Goal: Task Accomplishment & Management: Manage account settings

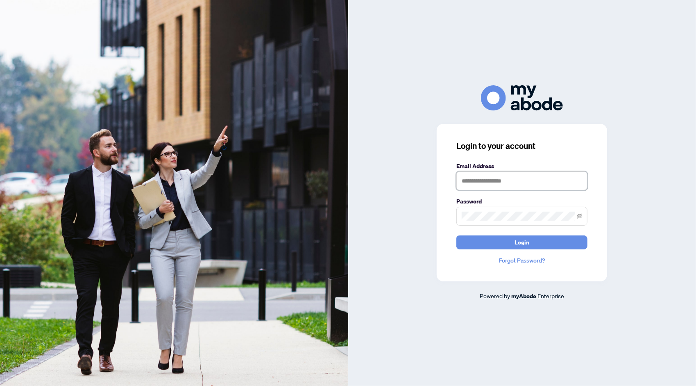
click at [465, 184] on input "text" at bounding box center [521, 180] width 131 height 19
type input "**********"
click at [501, 211] on span at bounding box center [521, 215] width 131 height 19
click at [509, 243] on button "Login" at bounding box center [521, 242] width 131 height 14
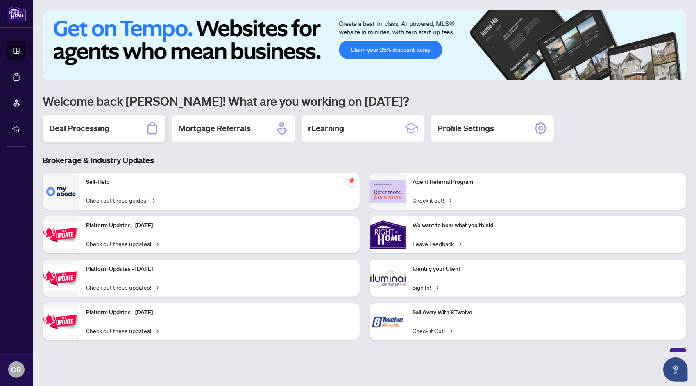
click at [90, 132] on h2 "Deal Processing" at bounding box center [79, 128] width 60 height 11
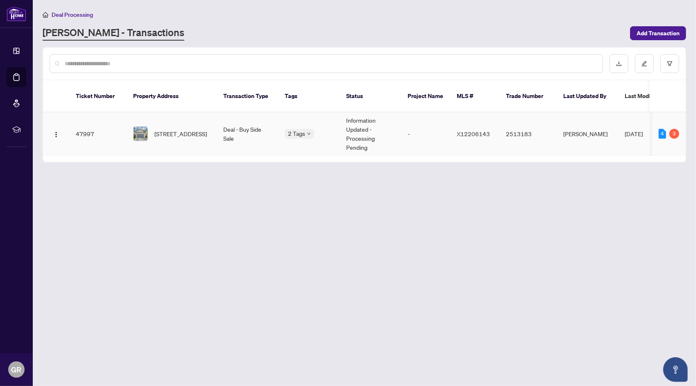
click at [93, 125] on td "47997" at bounding box center [97, 133] width 57 height 43
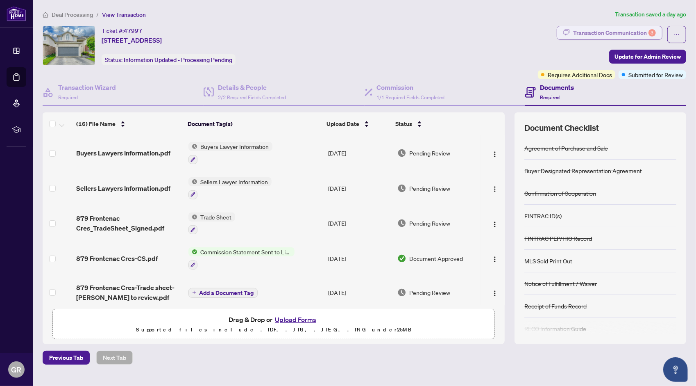
click at [626, 32] on div "Transaction Communication 3" at bounding box center [614, 32] width 83 height 13
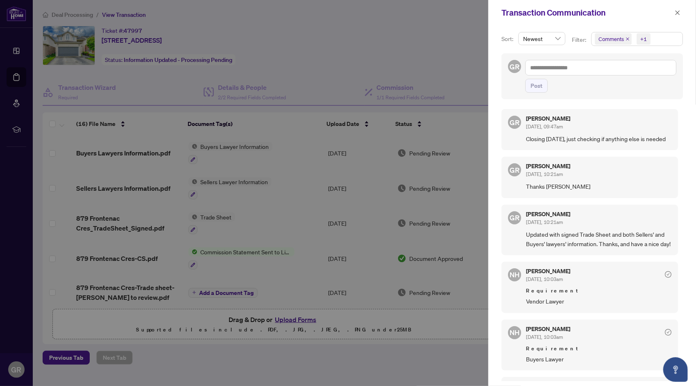
click at [418, 23] on div at bounding box center [348, 193] width 696 height 386
click at [673, 13] on button "button" at bounding box center [677, 13] width 11 height 10
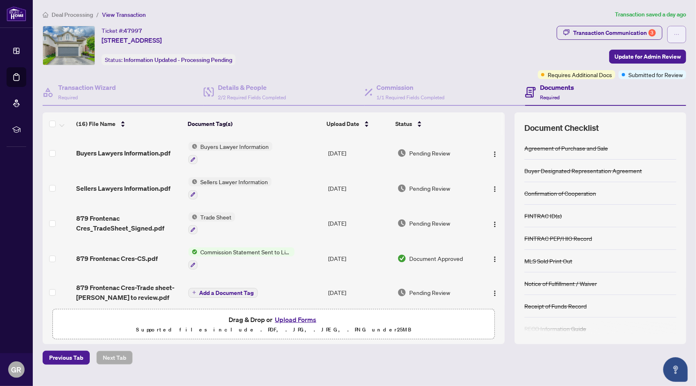
click at [676, 37] on icon "ellipsis" at bounding box center [677, 35] width 6 height 6
click at [448, 33] on div "Ticket #: 47997 [STREET_ADDRESS] Status: Information Updated - Processing Pendi…" at bounding box center [289, 45] width 492 height 39
click at [674, 35] on icon "ellipsis" at bounding box center [677, 35] width 6 height 6
click at [658, 52] on span "Transaction Permissions" at bounding box center [648, 52] width 63 height 9
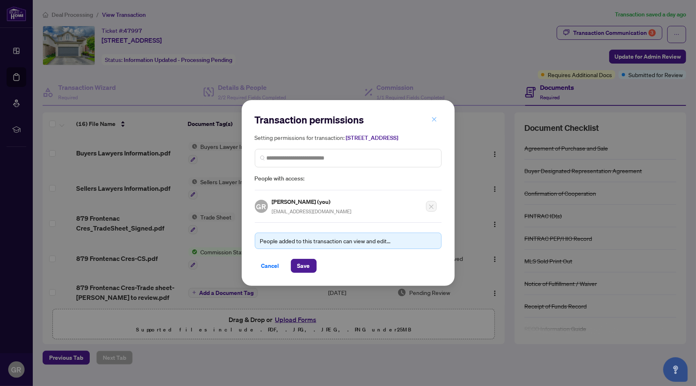
click at [436, 117] on icon "close" at bounding box center [434, 119] width 6 height 6
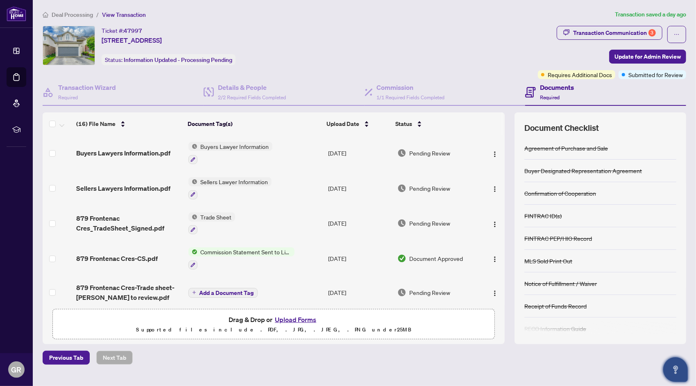
click at [674, 373] on icon "Open asap" at bounding box center [676, 369] width 10 height 10
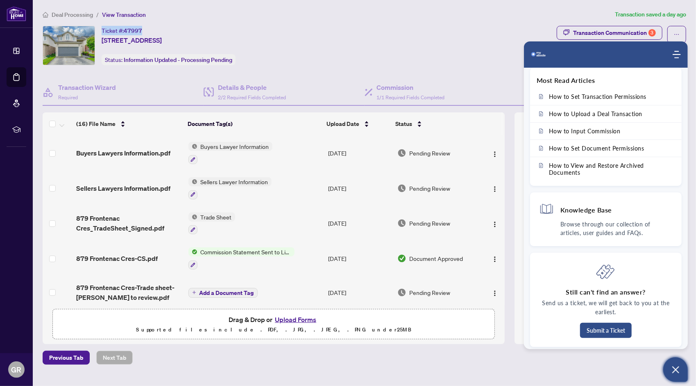
drag, startPoint x: 144, startPoint y: 29, endPoint x: 101, endPoint y: 29, distance: 43.0
click at [101, 29] on div "Ticket #: 47997 [STREET_ADDRESS] Status: Information Updated - Processing Pendi…" at bounding box center [289, 45] width 492 height 39
drag, startPoint x: 101, startPoint y: 29, endPoint x: 105, endPoint y: 31, distance: 4.3
copy div "Ticket #: 47997"
click at [620, 330] on button "Submit a Ticket" at bounding box center [606, 329] width 52 height 15
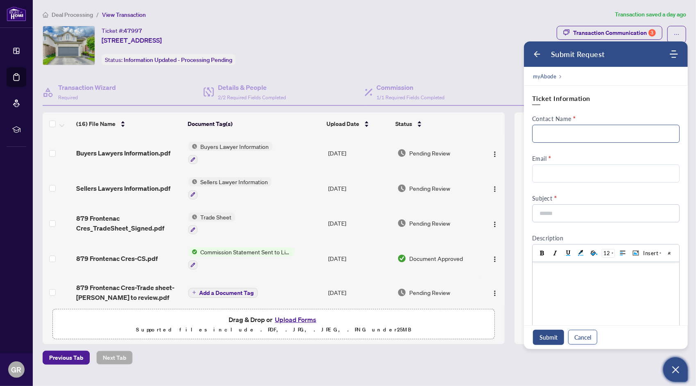
click at [589, 134] on input "Contact Name" at bounding box center [605, 134] width 147 height 18
type input "*********"
click at [580, 168] on input "Email" at bounding box center [605, 173] width 147 height 18
type input "**********"
click at [578, 215] on input at bounding box center [603, 212] width 129 height 17
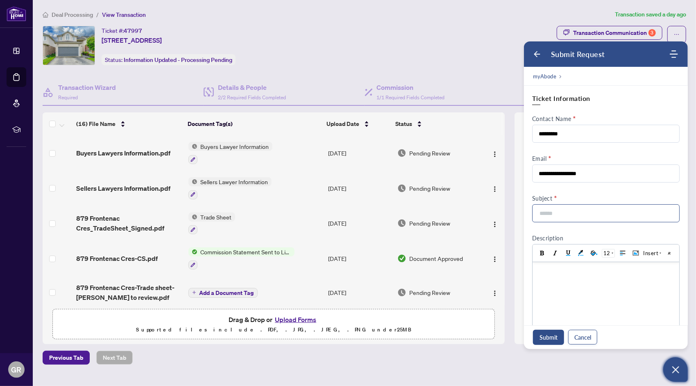
paste input "**********"
type input "**********"
click at [586, 272] on div at bounding box center [605, 269] width 138 height 9
click at [539, 213] on input "**********" at bounding box center [603, 212] width 129 height 17
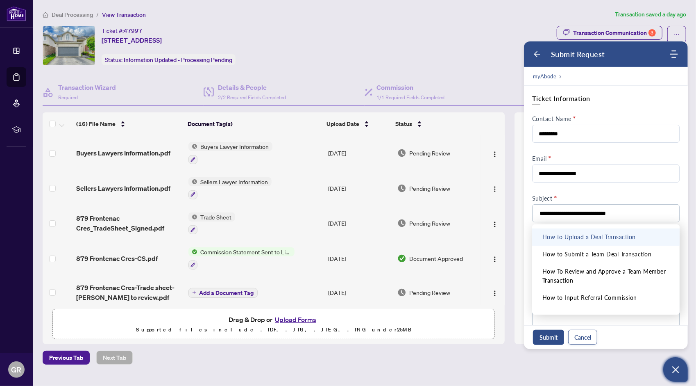
type input "**********"
click at [519, 248] on div "Document Checklist Agreement of Purchase and Sale Buyer Designated Representati…" at bounding box center [601, 227] width 172 height 231
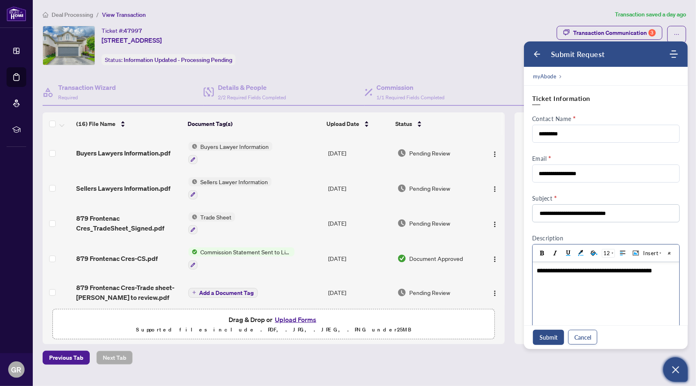
click at [672, 273] on div "**********" at bounding box center [604, 269] width 136 height 9
click at [555, 334] on button "Submit" at bounding box center [548, 336] width 31 height 15
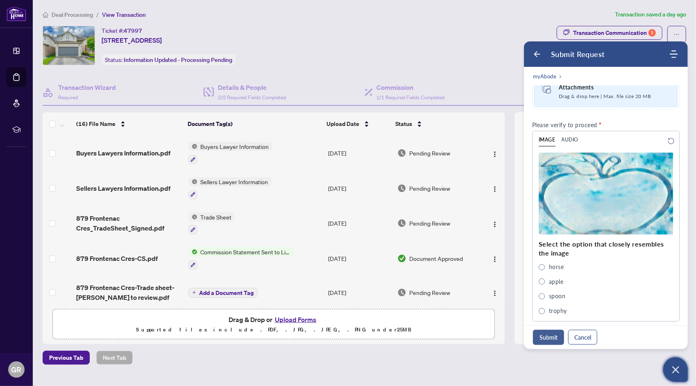
scroll to position [293, 0]
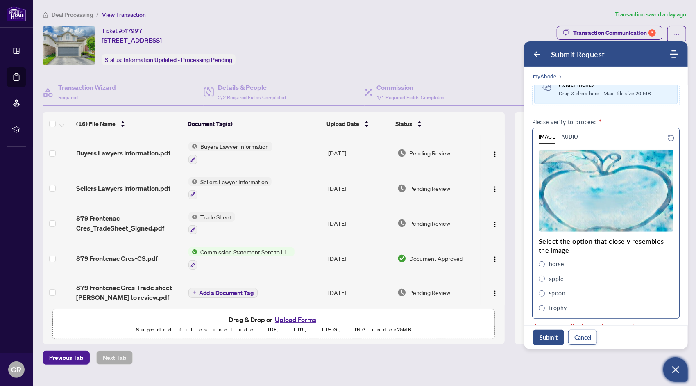
click at [544, 275] on span "apple" at bounding box center [542, 278] width 6 height 6
click at [555, 335] on button "Submit" at bounding box center [548, 336] width 31 height 15
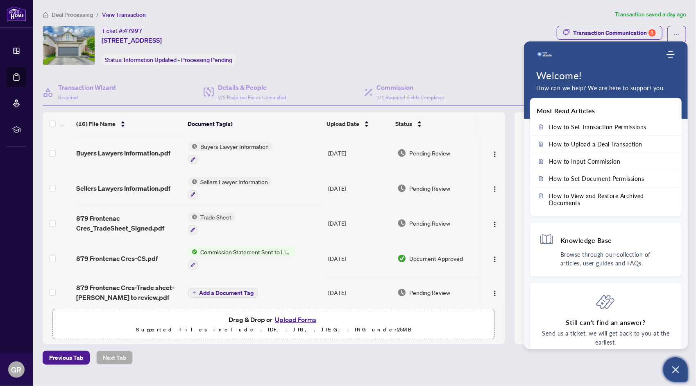
click at [522, 29] on div "Ticket #: 47997 [STREET_ADDRESS] Status: Information Updated - Processing Pendi…" at bounding box center [289, 45] width 492 height 39
click at [669, 56] on icon "Modules Menu" at bounding box center [671, 54] width 8 height 8
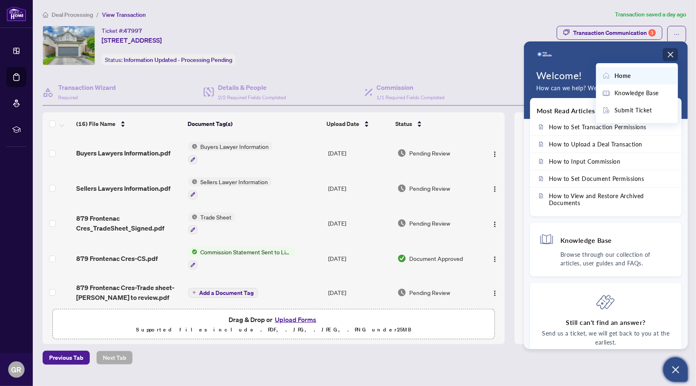
click at [671, 53] on icon "Modules Menu" at bounding box center [671, 54] width 8 height 8
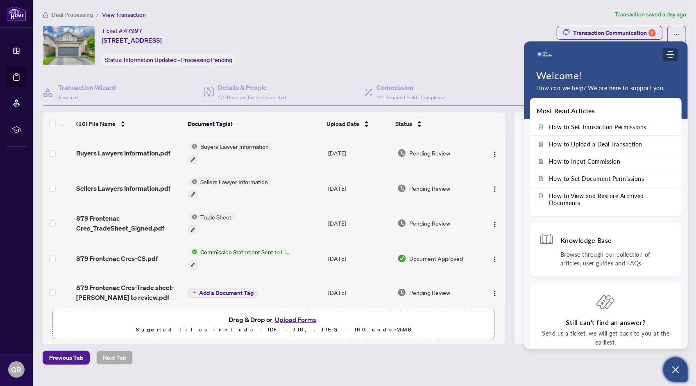
click at [672, 57] on icon "Modules Menu" at bounding box center [671, 54] width 8 height 8
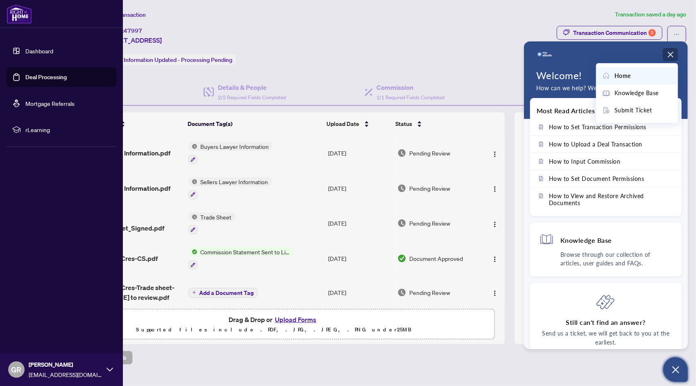
click at [34, 54] on link "Dashboard" at bounding box center [39, 50] width 28 height 7
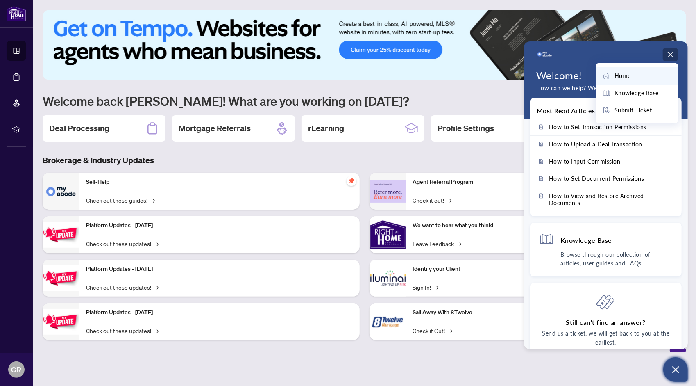
click at [665, 59] on div "Home Knowledge Base Submit Ticket" at bounding box center [637, 91] width 82 height 64
click at [667, 54] on icon "Modules Menu" at bounding box center [671, 54] width 8 height 8
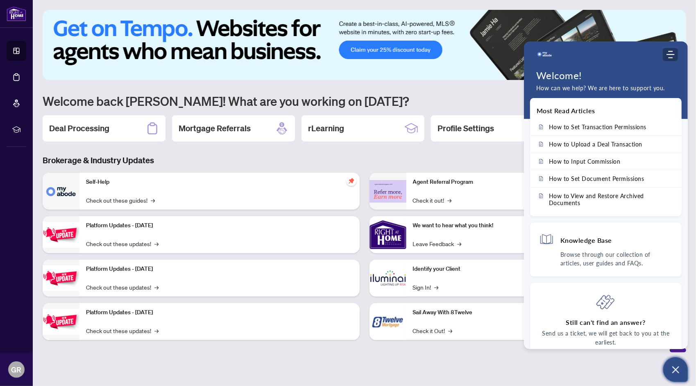
click at [669, 54] on use "Modules Menu" at bounding box center [671, 54] width 8 height 7
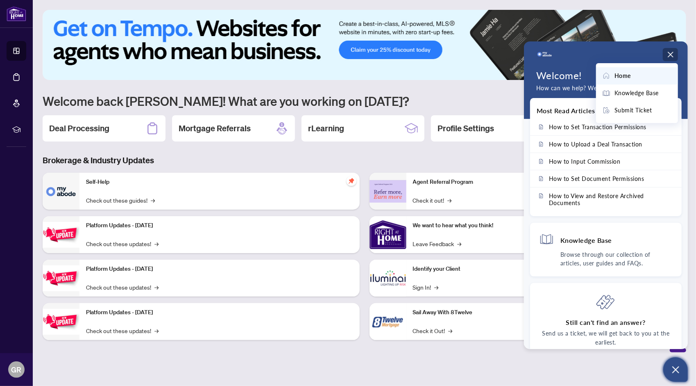
click at [669, 54] on icon "Modules Menu" at bounding box center [671, 54] width 8 height 8
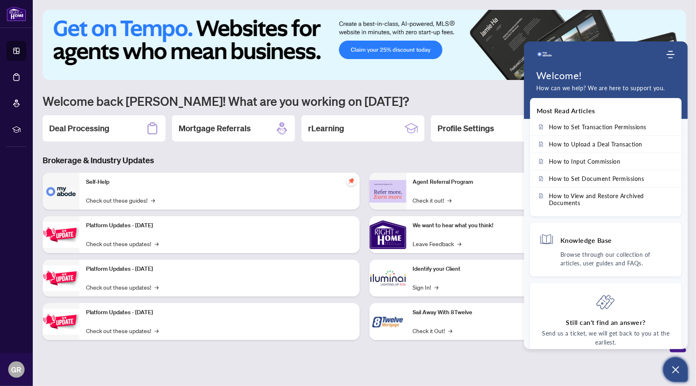
click at [483, 97] on h1 "Welcome back [PERSON_NAME]! What are you working on [DATE]?" at bounding box center [365, 101] width 644 height 16
click at [674, 363] on button "Open asap" at bounding box center [675, 369] width 25 height 25
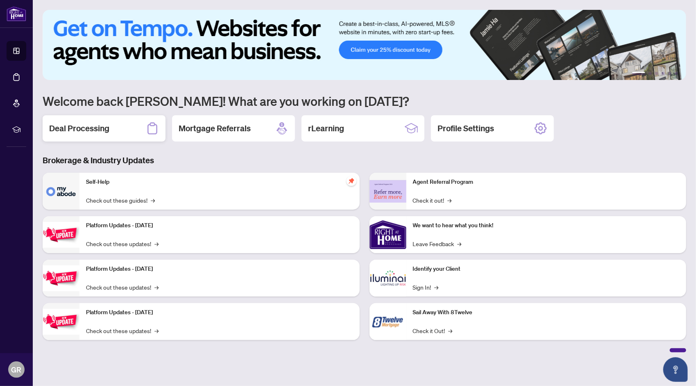
click at [76, 131] on h2 "Deal Processing" at bounding box center [79, 128] width 60 height 11
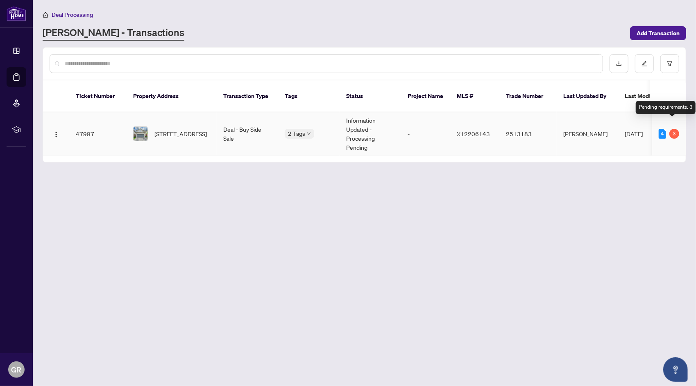
click at [671, 129] on div "3" at bounding box center [674, 134] width 10 height 10
click at [660, 129] on div "4" at bounding box center [662, 134] width 7 height 10
click at [57, 131] on img "button" at bounding box center [56, 134] width 7 height 7
click at [82, 124] on td "47997" at bounding box center [97, 133] width 57 height 43
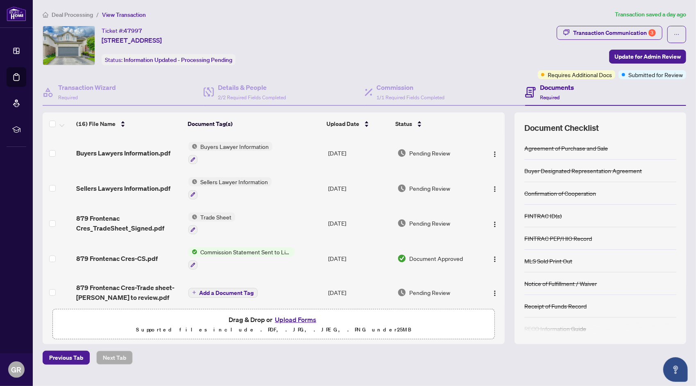
click at [276, 250] on span "Commission Statement Sent to Listing Brokerage" at bounding box center [245, 251] width 97 height 9
drag, startPoint x: 420, startPoint y: 41, endPoint x: 481, endPoint y: 25, distance: 63.2
click at [421, 41] on div "Ticket #: 47997 [STREET_ADDRESS] Status: Information Updated - Processing Pendi…" at bounding box center [289, 45] width 492 height 39
